Goal: Information Seeking & Learning: Learn about a topic

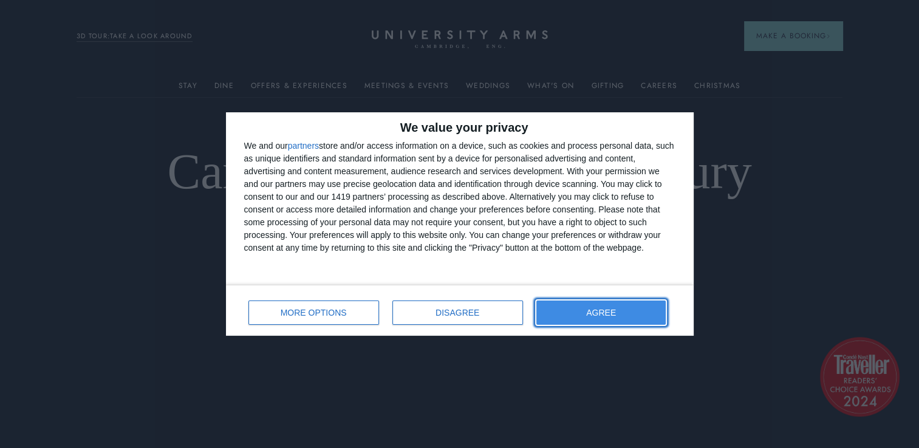
click at [584, 310] on button "AGREE" at bounding box center [601, 313] width 130 height 24
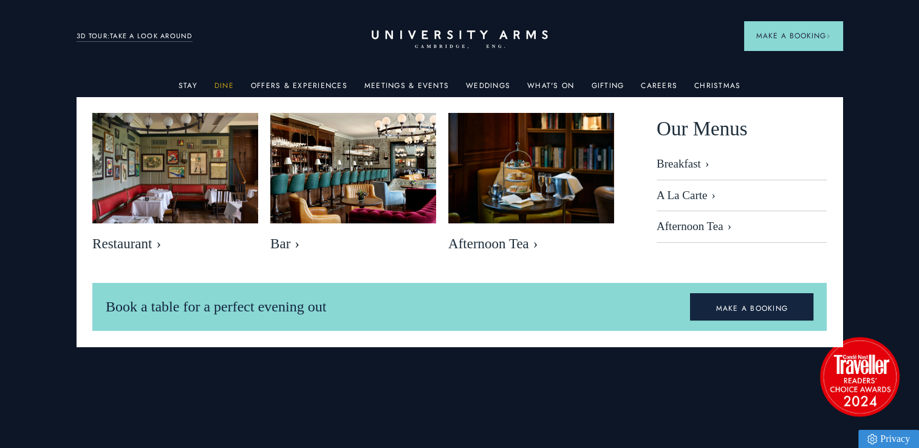
click at [230, 83] on link "Dine" at bounding box center [223, 89] width 19 height 16
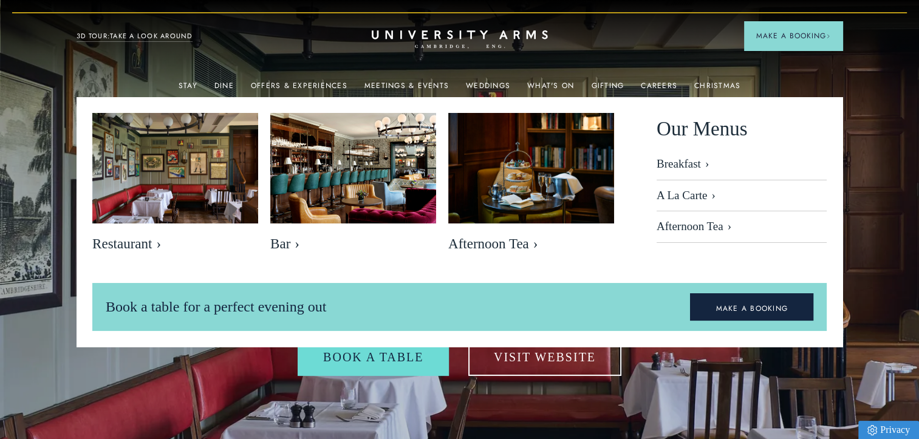
click at [887, 152] on img at bounding box center [459, 244] width 919 height 488
click at [224, 86] on link "Dine" at bounding box center [223, 89] width 19 height 16
click at [210, 64] on header "Stay Suites Superior Rooms Classic Rooms Cosy Rooms Dine Restaurant Bar Afterno…" at bounding box center [459, 33] width 919 height 67
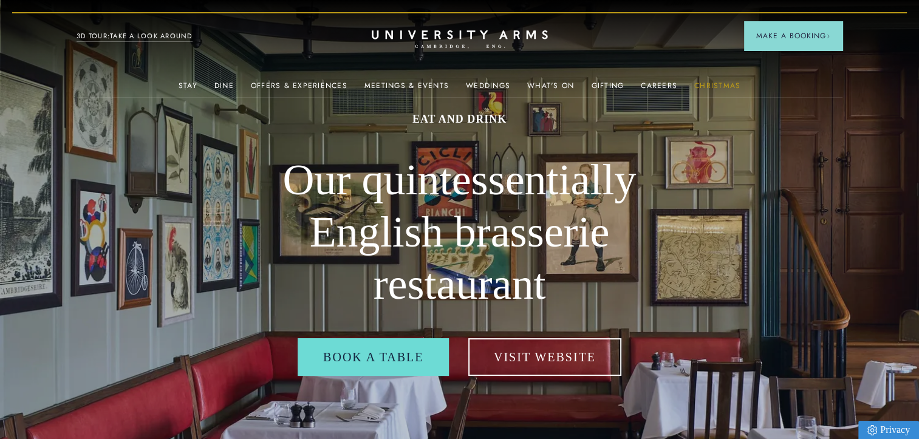
click at [705, 88] on link "Christmas" at bounding box center [717, 89] width 46 height 16
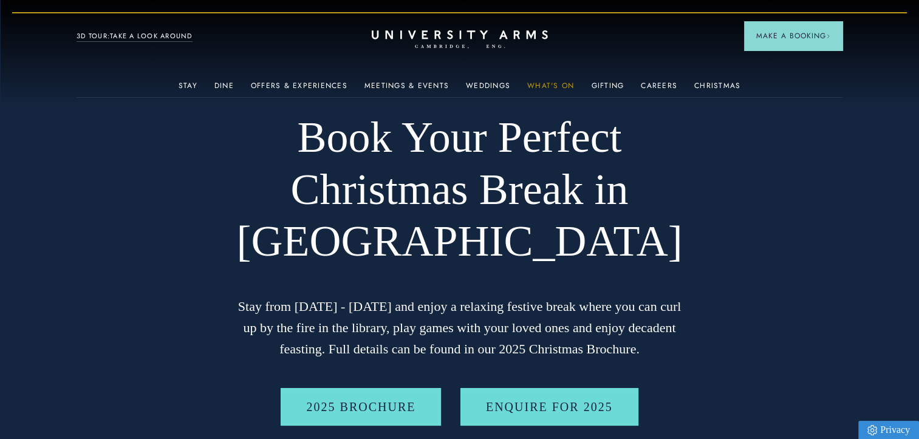
click at [564, 84] on link "What's On" at bounding box center [550, 89] width 47 height 16
